Goal: Navigation & Orientation: Find specific page/section

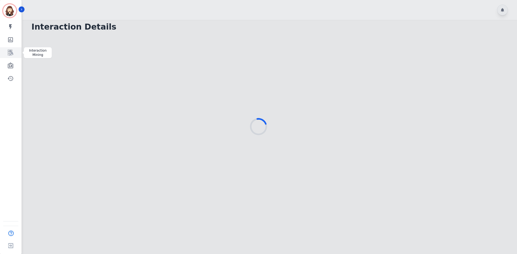
click at [8, 54] on icon "Sidebar" at bounding box center [10, 53] width 5 height 6
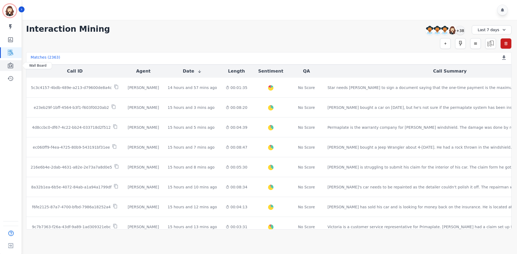
click at [7, 64] on icon "Sidebar" at bounding box center [10, 65] width 6 height 6
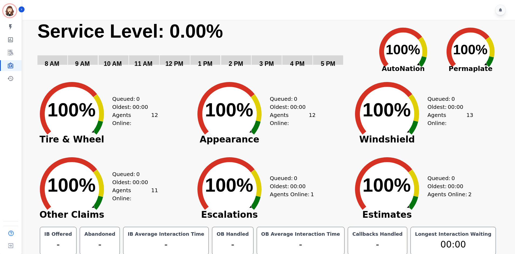
scroll to position [3, 0]
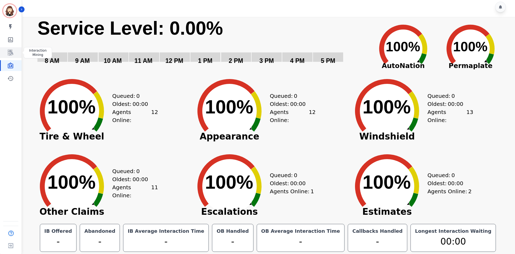
click at [16, 52] on link "Sidebar" at bounding box center [11, 52] width 21 height 11
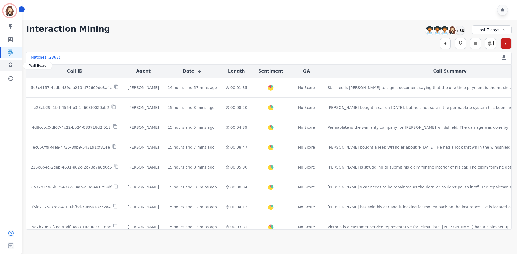
click at [9, 67] on icon "Sidebar" at bounding box center [10, 65] width 5 height 6
